Goal: Task Accomplishment & Management: Use online tool/utility

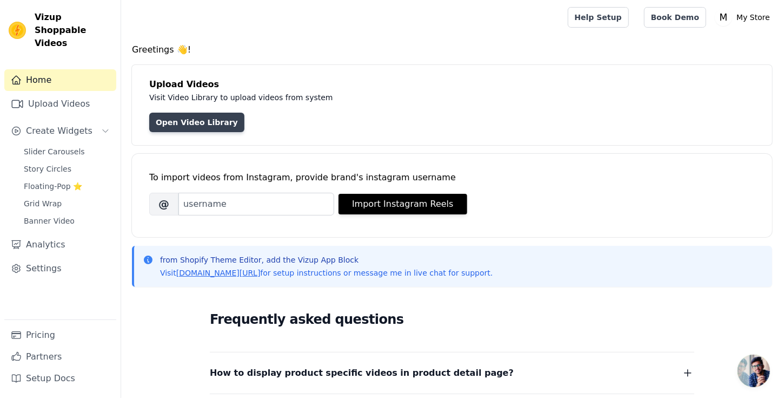
click at [200, 124] on link "Open Video Library" at bounding box center [196, 121] width 95 height 19
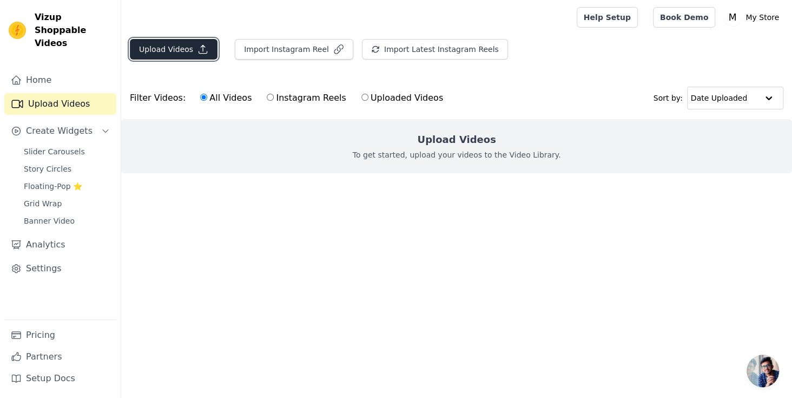
click at [173, 50] on button "Upload Videos" at bounding box center [174, 49] width 88 height 21
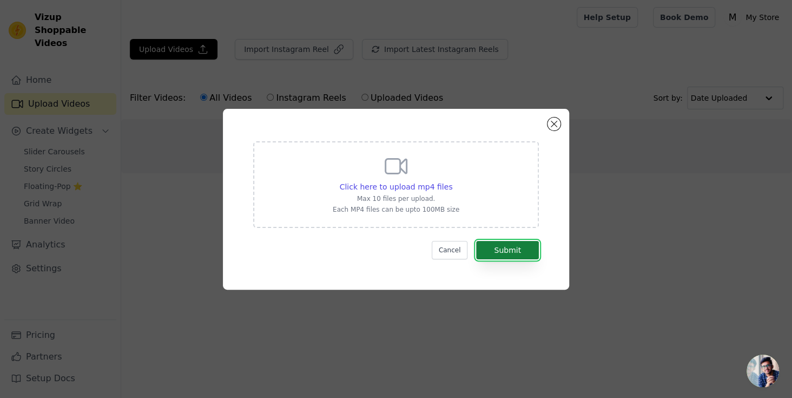
click at [515, 253] on button "Submit" at bounding box center [507, 250] width 63 height 18
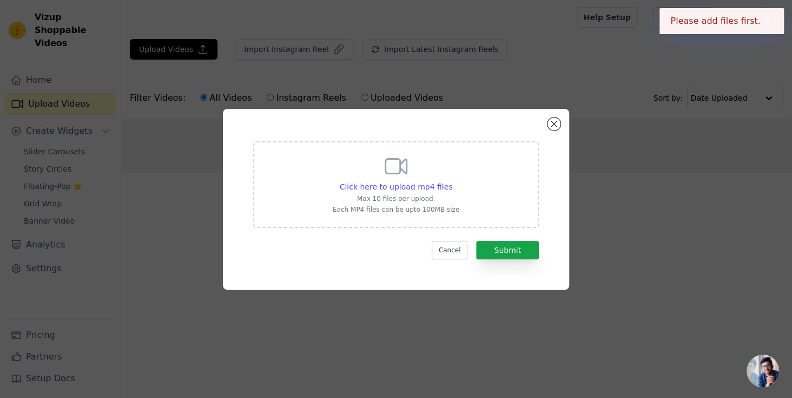
click at [395, 176] on icon at bounding box center [396, 166] width 26 height 26
click at [452, 181] on input "Click here to upload mp4 files Max 10 files per upload. Each MP4 files can be u…" at bounding box center [452, 181] width 1 height 1
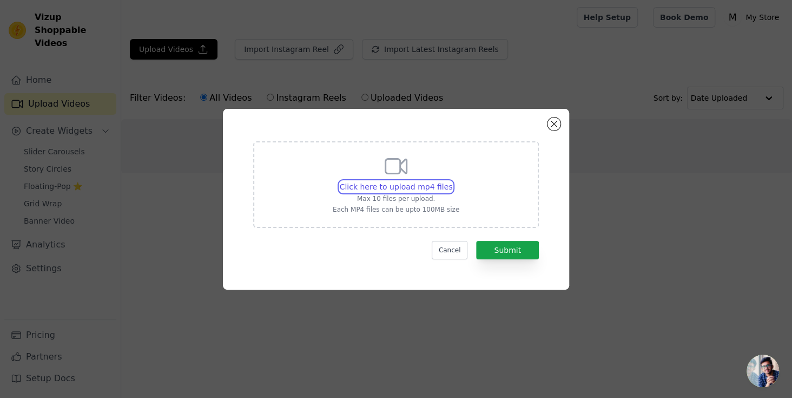
type input "C:\fakepath\Baby Ad 1 (1).mp4"
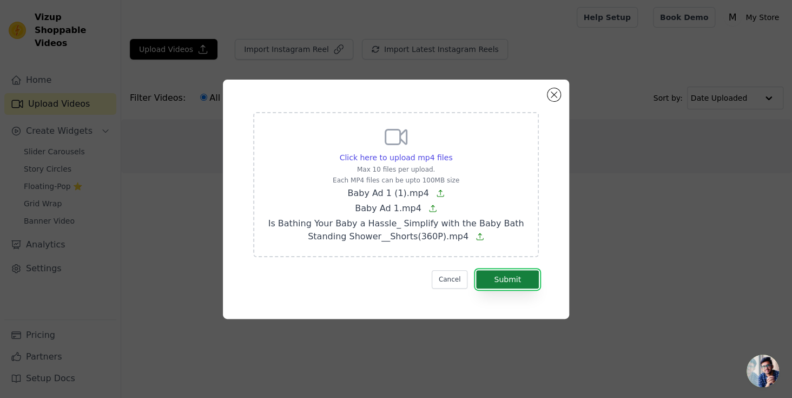
click at [515, 273] on button "Submit" at bounding box center [507, 279] width 63 height 18
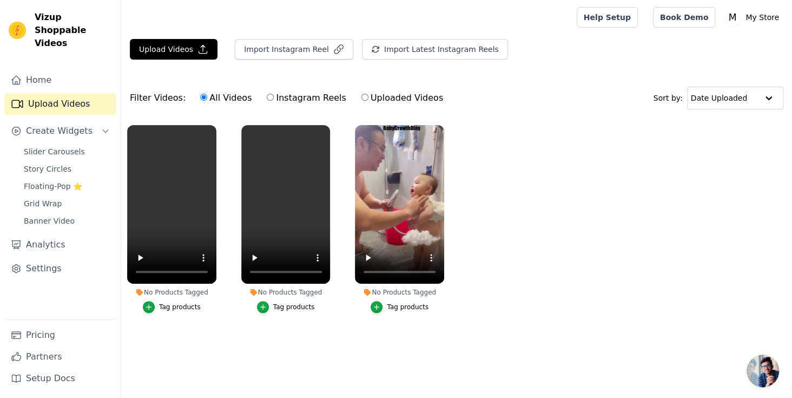
click at [177, 311] on button "Tag products" at bounding box center [172, 307] width 58 height 12
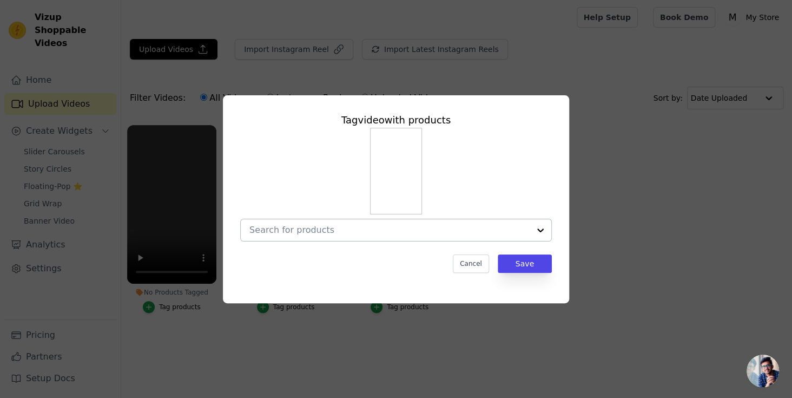
click at [447, 223] on div at bounding box center [389, 230] width 280 height 22
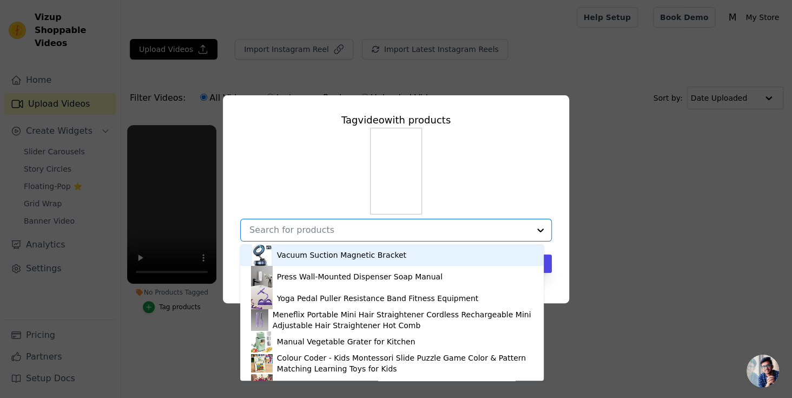
click at [398, 259] on div "Vacuum Suction Magnetic Bracket" at bounding box center [392, 255] width 282 height 22
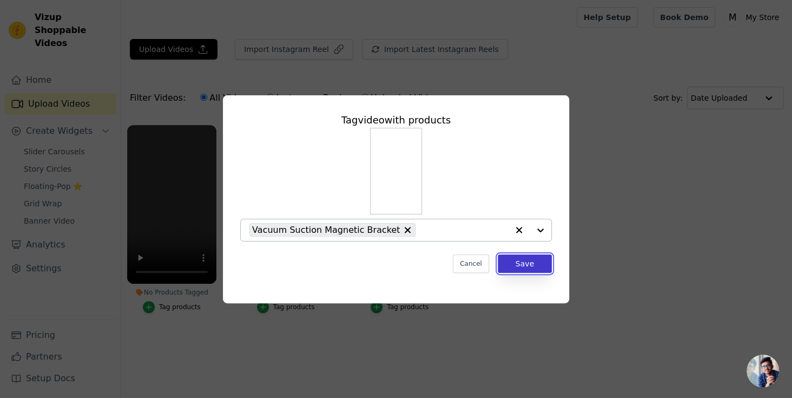
click at [536, 268] on button "Save" at bounding box center [525, 263] width 54 height 18
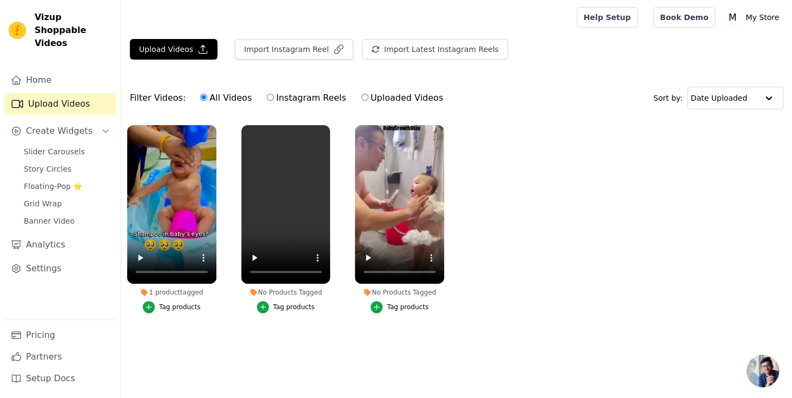
click at [194, 311] on button "Tag products" at bounding box center [172, 307] width 58 height 12
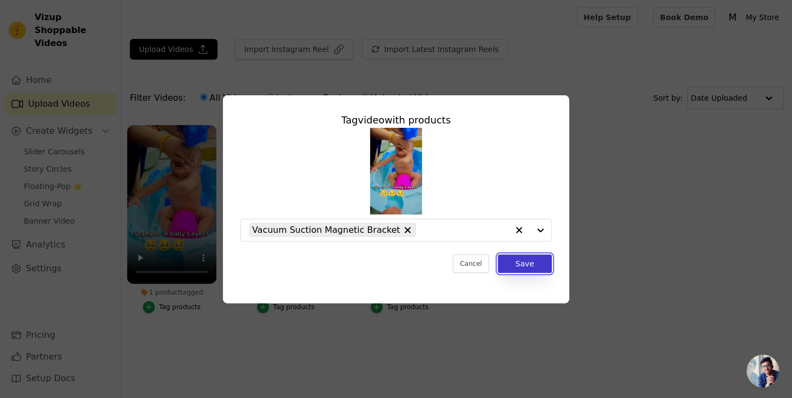
click at [528, 264] on button "Save" at bounding box center [525, 263] width 54 height 18
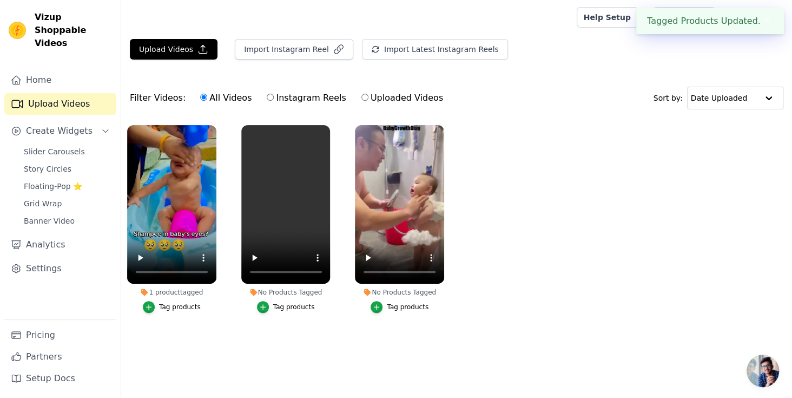
click at [676, 28] on div "Tagged Products Updated. ✖" at bounding box center [710, 21] width 148 height 26
click at [635, 77] on div "Filter Videos: All Videos Instagram Reels Uploaded Videos Sort by: Date Uploaded" at bounding box center [456, 98] width 671 height 42
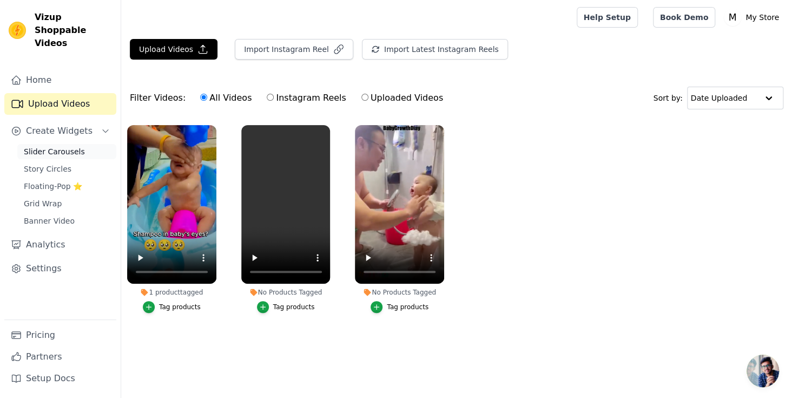
click at [78, 144] on link "Slider Carousels" at bounding box center [66, 151] width 99 height 15
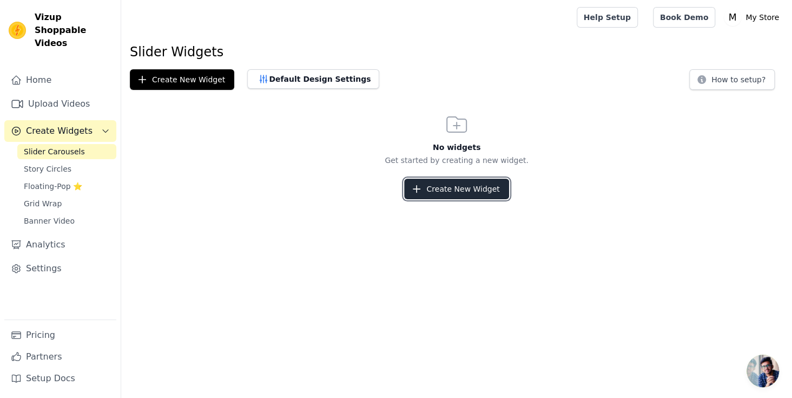
click at [460, 188] on button "Create New Widget" at bounding box center [456, 188] width 104 height 21
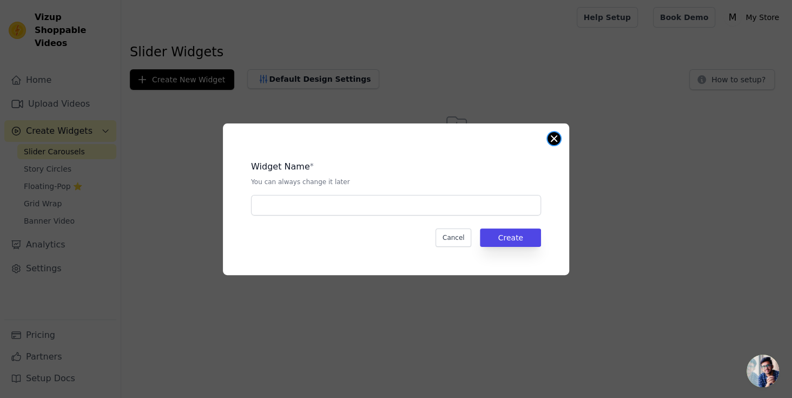
click at [548, 141] on button "Close modal" at bounding box center [553, 138] width 13 height 13
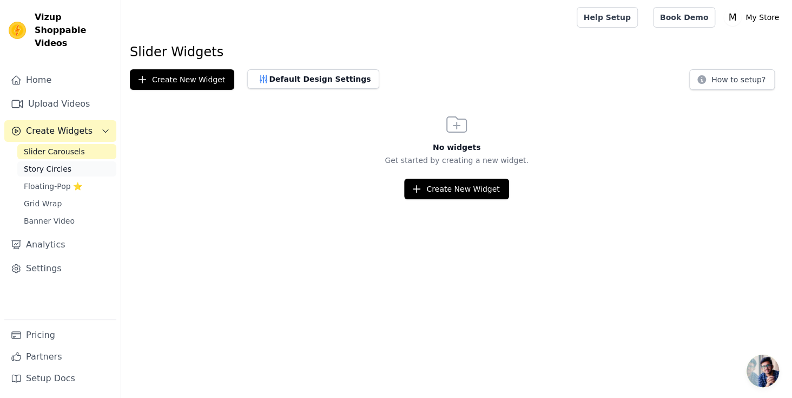
click at [62, 163] on span "Story Circles" at bounding box center [48, 168] width 48 height 11
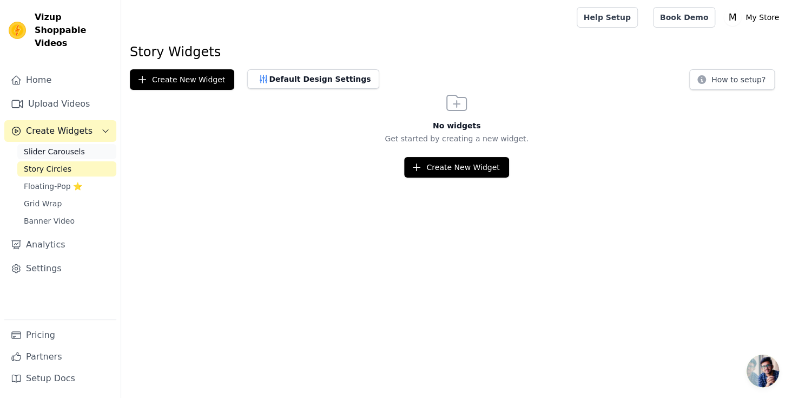
click at [67, 146] on span "Slider Carousels" at bounding box center [54, 151] width 61 height 11
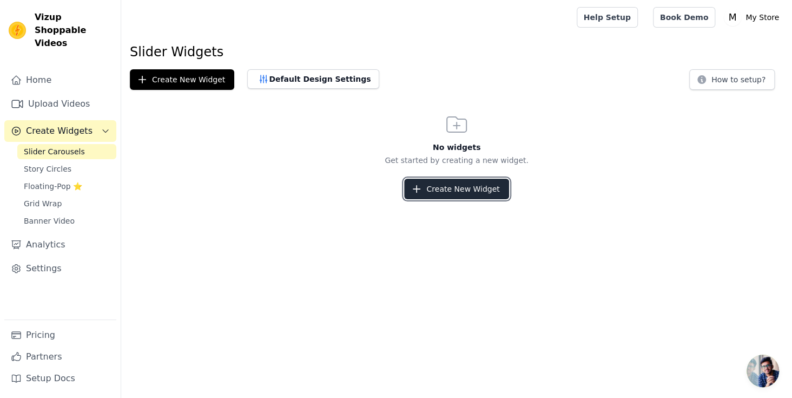
click at [427, 180] on button "Create New Widget" at bounding box center [456, 188] width 104 height 21
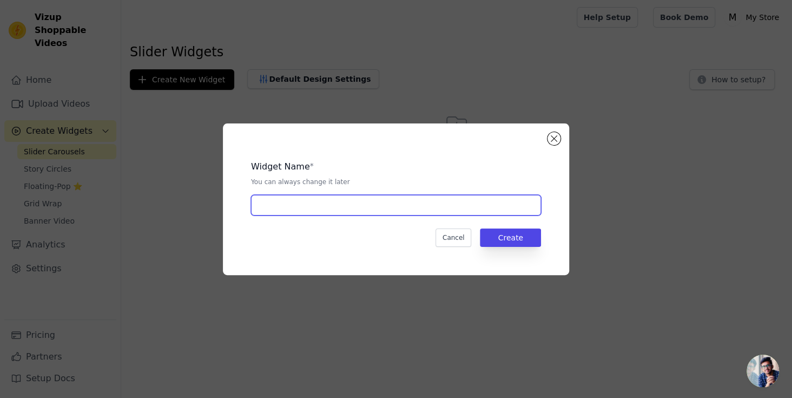
drag, startPoint x: 505, startPoint y: 210, endPoint x: 504, endPoint y: 204, distance: 6.6
click at [504, 207] on input "text" at bounding box center [396, 205] width 290 height 21
type input "dfgnm"
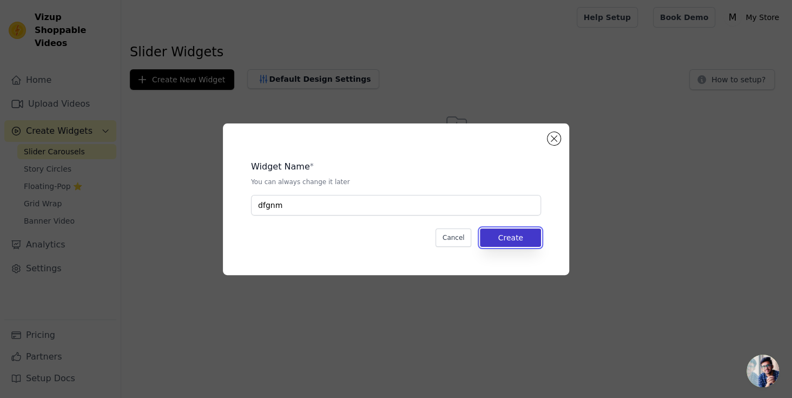
click at [511, 230] on button "Create" at bounding box center [510, 237] width 61 height 18
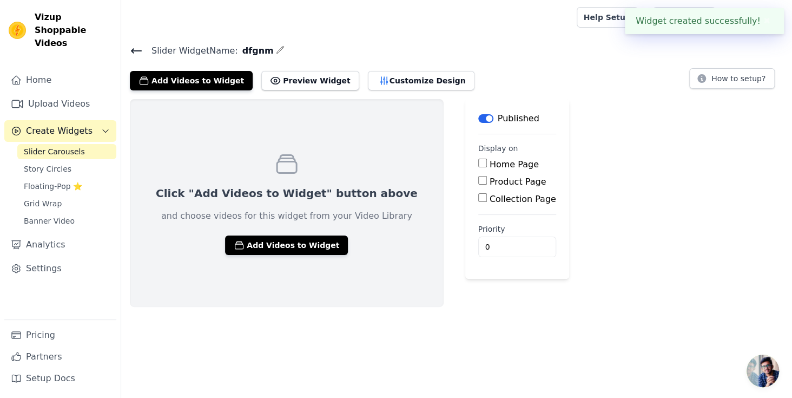
click at [478, 178] on input "Product Page" at bounding box center [482, 180] width 9 height 9
checkbox input "true"
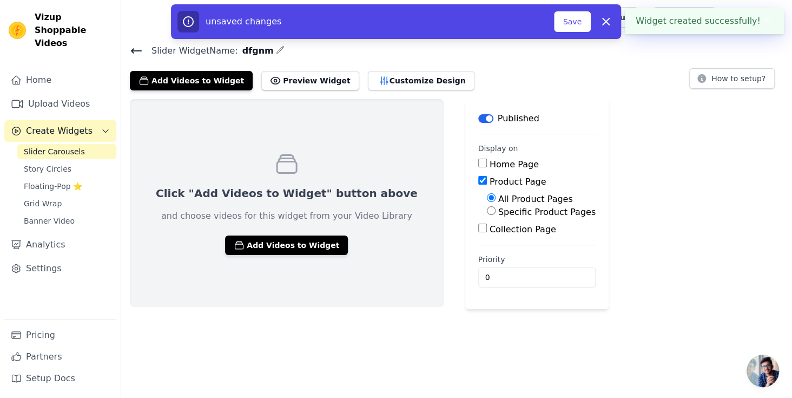
click at [498, 209] on label "Specific Product Pages" at bounding box center [546, 212] width 97 height 10
click at [487, 209] on input "Specific Product Pages" at bounding box center [491, 210] width 9 height 9
radio input "true"
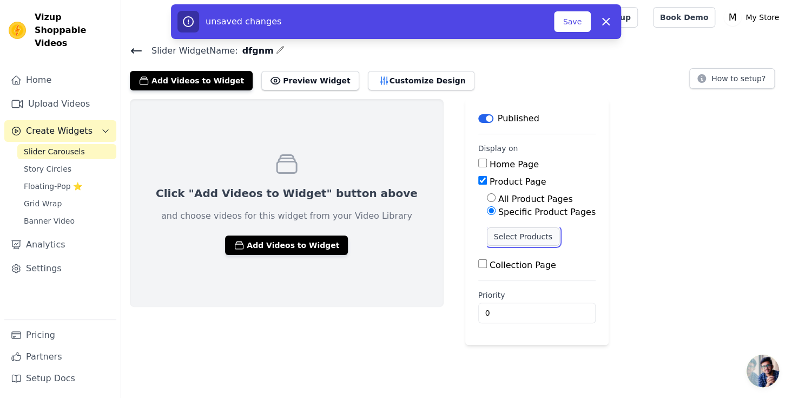
click at [487, 240] on button "Select Products" at bounding box center [523, 236] width 72 height 18
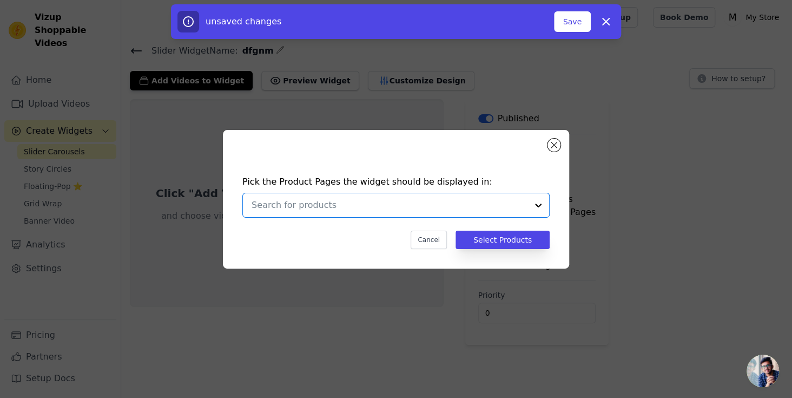
click at [448, 198] on input "text" at bounding box center [389, 204] width 276 height 13
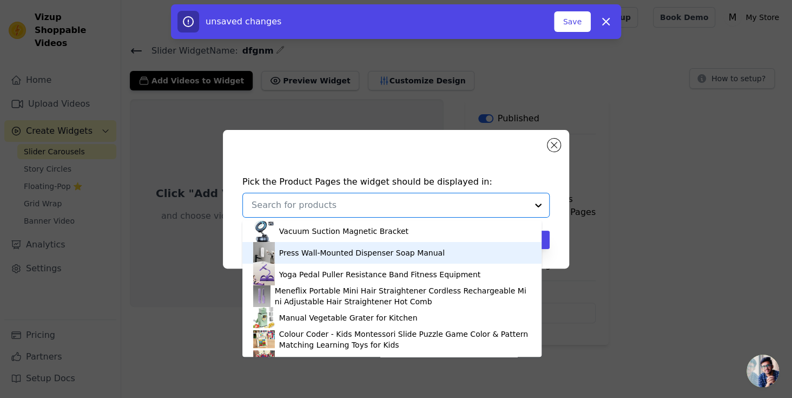
click at [433, 249] on div "Press Wall-Mounted Dispenser Soap Manual" at bounding box center [391, 253] width 277 height 22
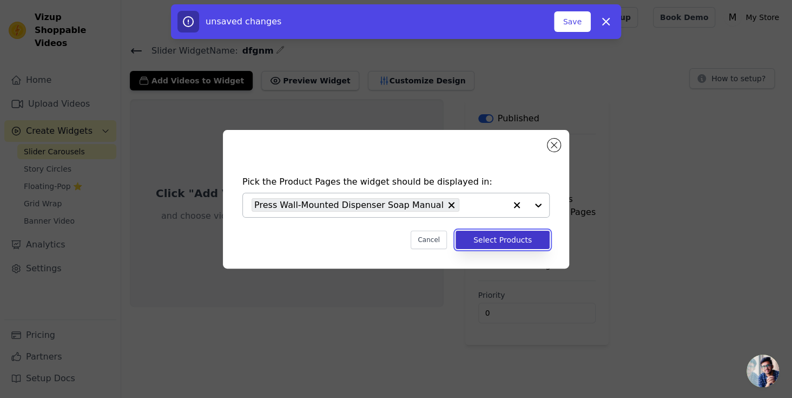
click at [533, 242] on button "Select Products" at bounding box center [502, 239] width 94 height 18
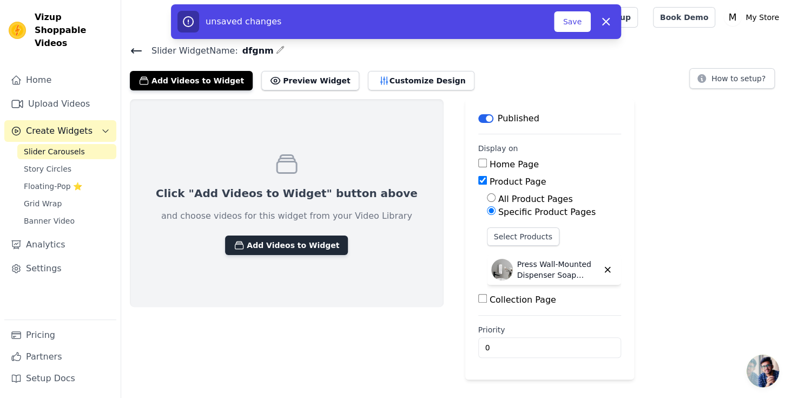
click at [290, 239] on button "Add Videos to Widget" at bounding box center [286, 244] width 123 height 19
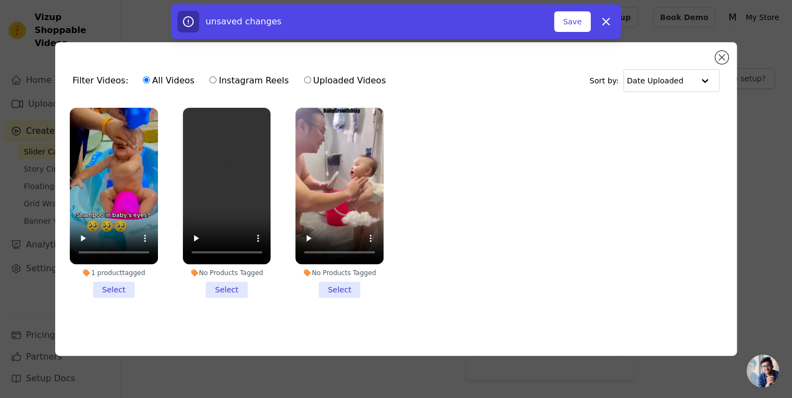
click at [122, 283] on li "1 product tagged Select" at bounding box center [114, 203] width 88 height 190
click at [237, 287] on li "No Products Tagged Select" at bounding box center [227, 203] width 88 height 190
click at [0, 0] on input "No Products Tagged Select" at bounding box center [0, 0] width 0 height 0
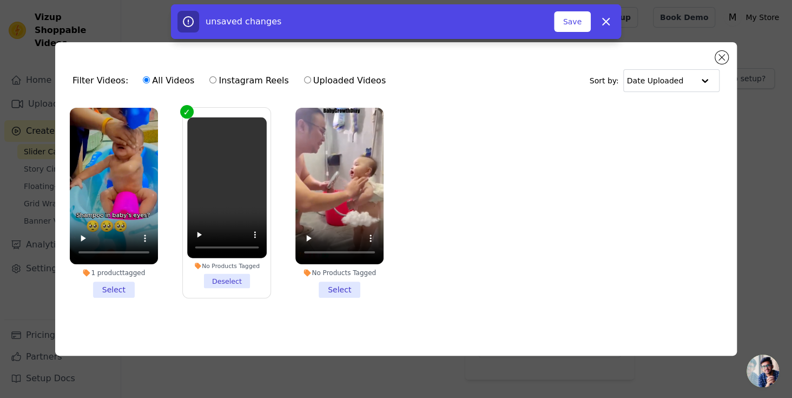
click at [344, 287] on li "No Products Tagged Select" at bounding box center [339, 203] width 88 height 190
click at [0, 0] on input "No Products Tagged Select" at bounding box center [0, 0] width 0 height 0
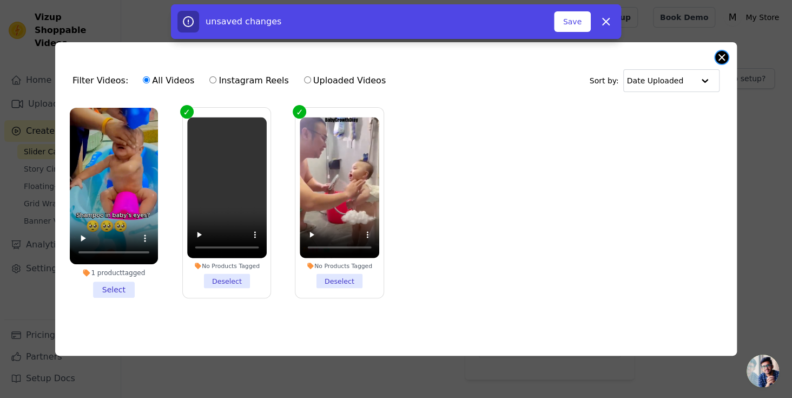
click at [719, 55] on button "Close modal" at bounding box center [721, 57] width 13 height 13
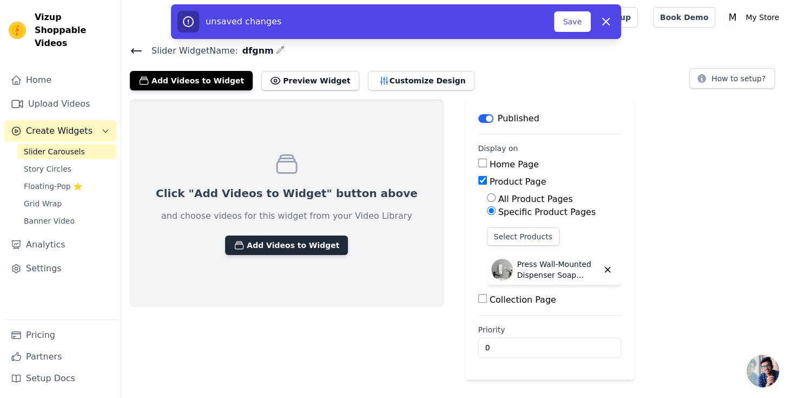
click at [255, 242] on button "Add Videos to Widget" at bounding box center [286, 244] width 123 height 19
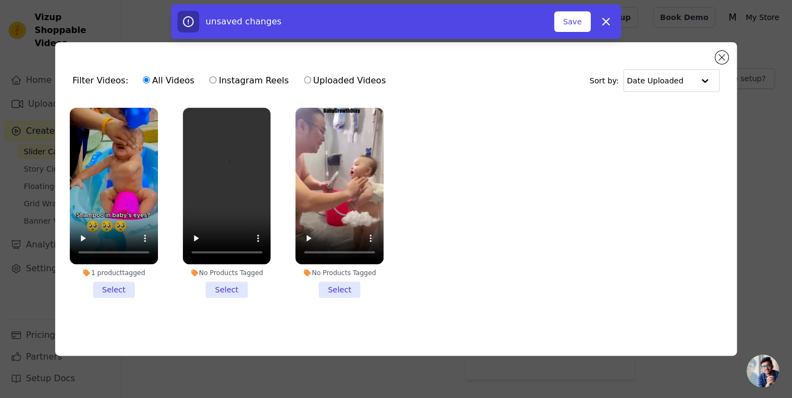
click at [227, 289] on li "No Products Tagged Select" at bounding box center [227, 203] width 88 height 190
click at [0, 0] on input "No Products Tagged Select" at bounding box center [0, 0] width 0 height 0
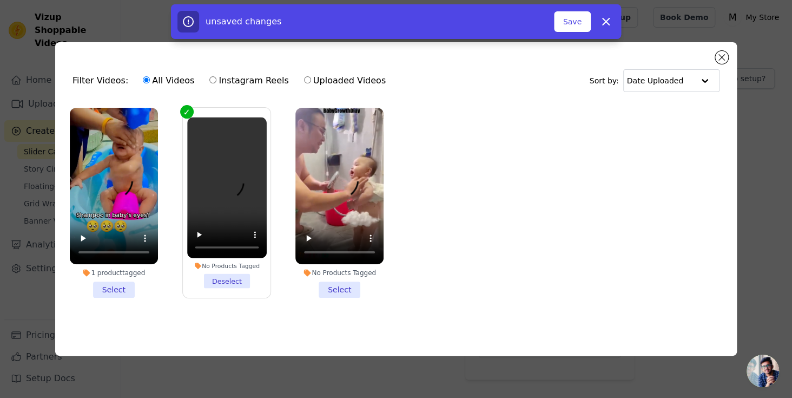
click at [336, 287] on li "No Products Tagged Select" at bounding box center [339, 203] width 88 height 190
click at [0, 0] on input "No Products Tagged Select" at bounding box center [0, 0] width 0 height 0
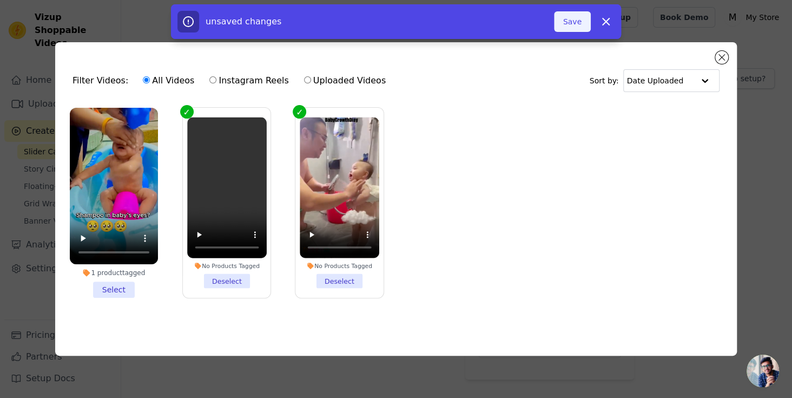
click at [578, 18] on button "Save" at bounding box center [572, 21] width 37 height 21
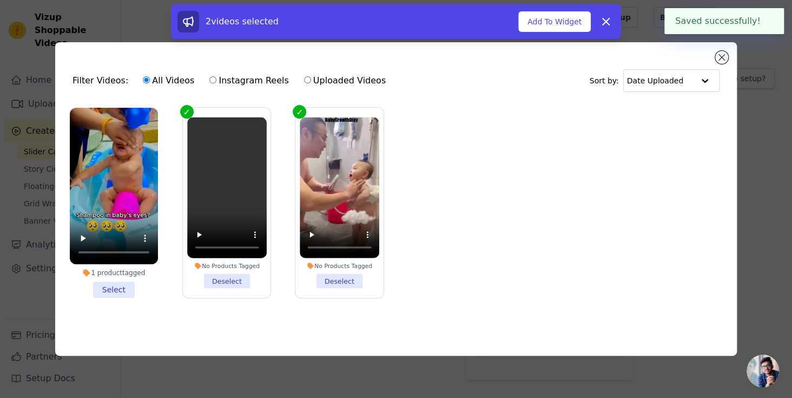
click at [558, 22] on button "Add To Widget" at bounding box center [554, 21] width 72 height 21
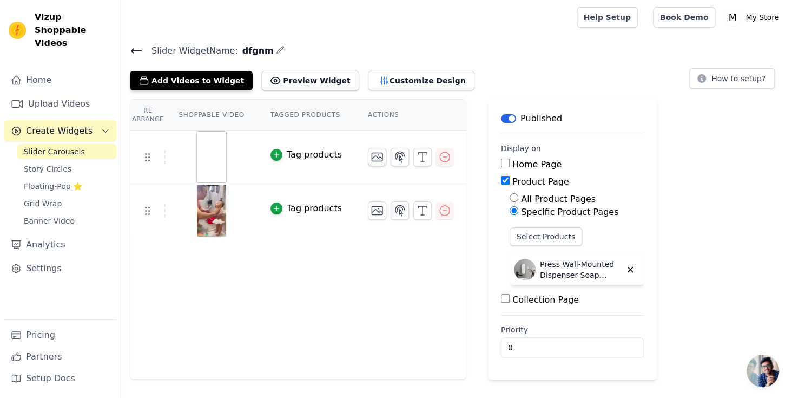
click at [365, 47] on h4 "Slider Widget Name: dfgnm" at bounding box center [456, 50] width 653 height 15
click at [286, 72] on button "Preview Widget" at bounding box center [309, 80] width 97 height 19
click at [706, 77] on icon at bounding box center [701, 78] width 9 height 9
